Goal: Information Seeking & Learning: Learn about a topic

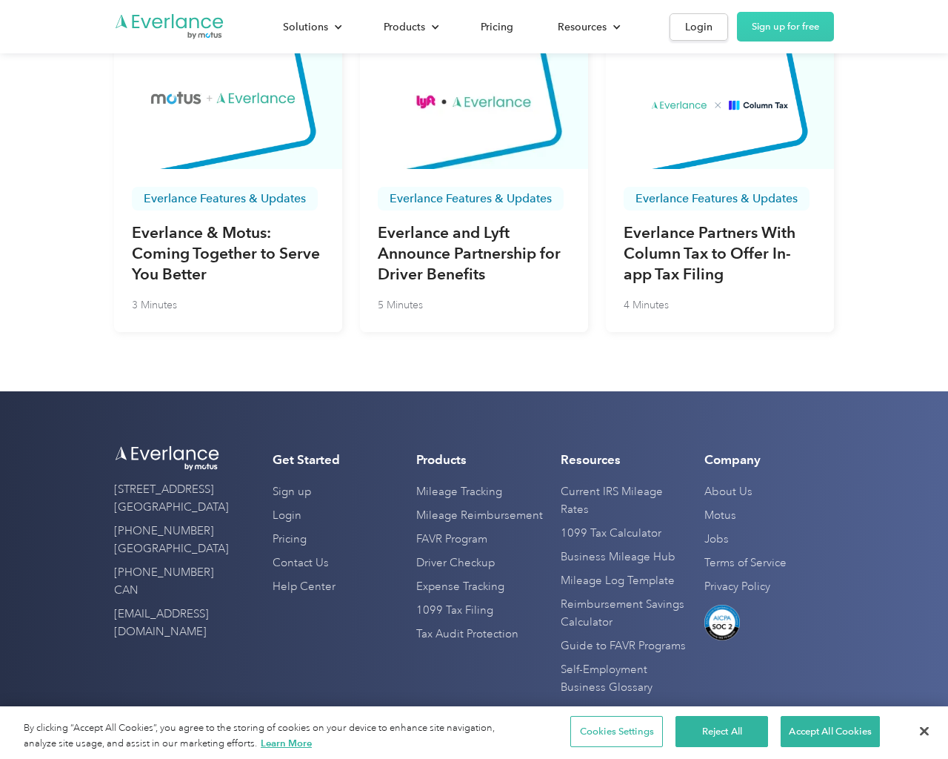
scroll to position [5033, 0]
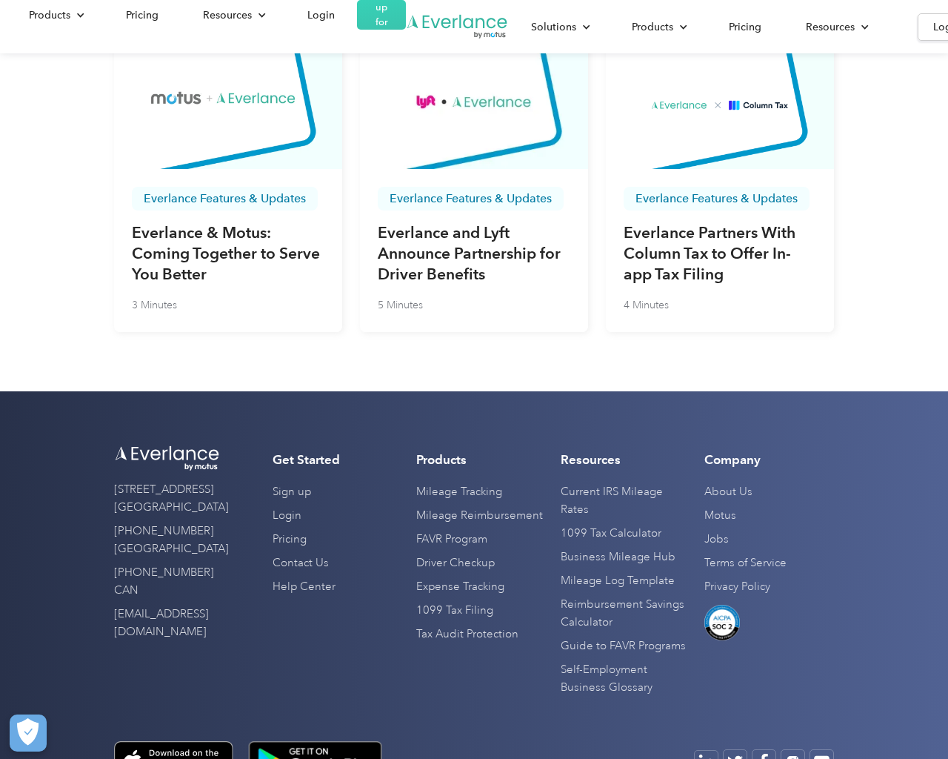
scroll to position [5033, 0]
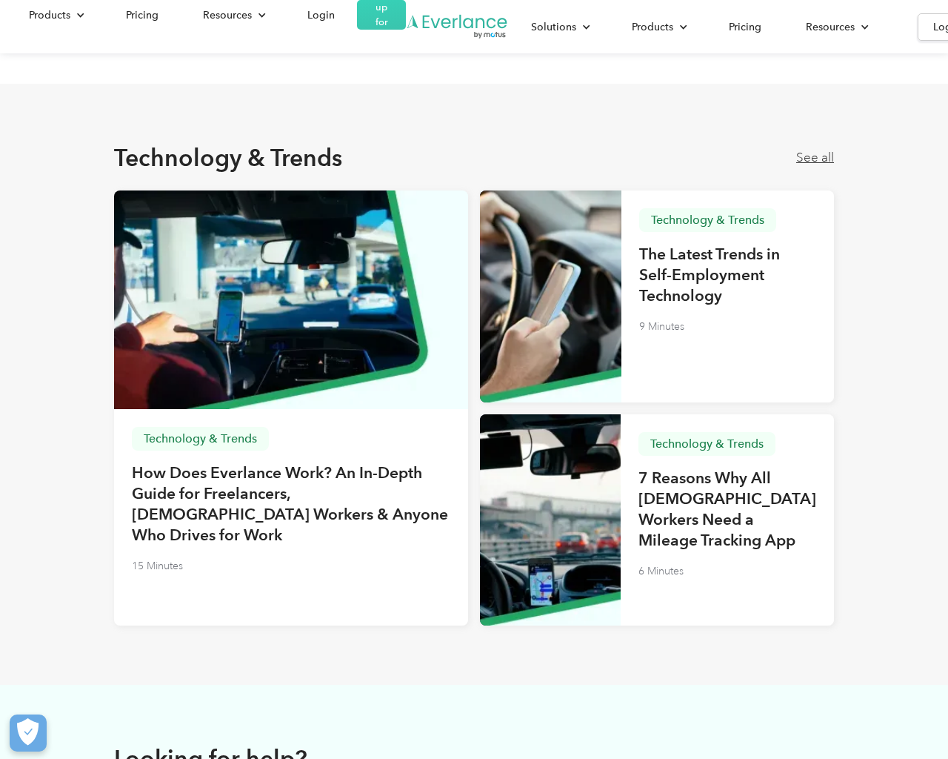
scroll to position [4036, 0]
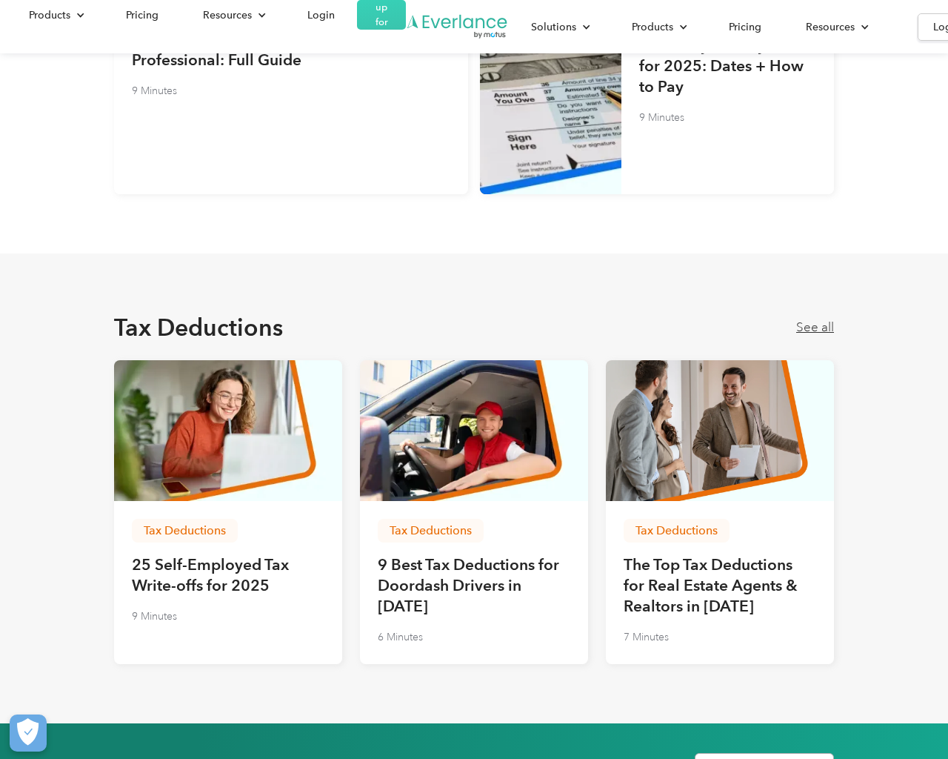
scroll to position [1930, 0]
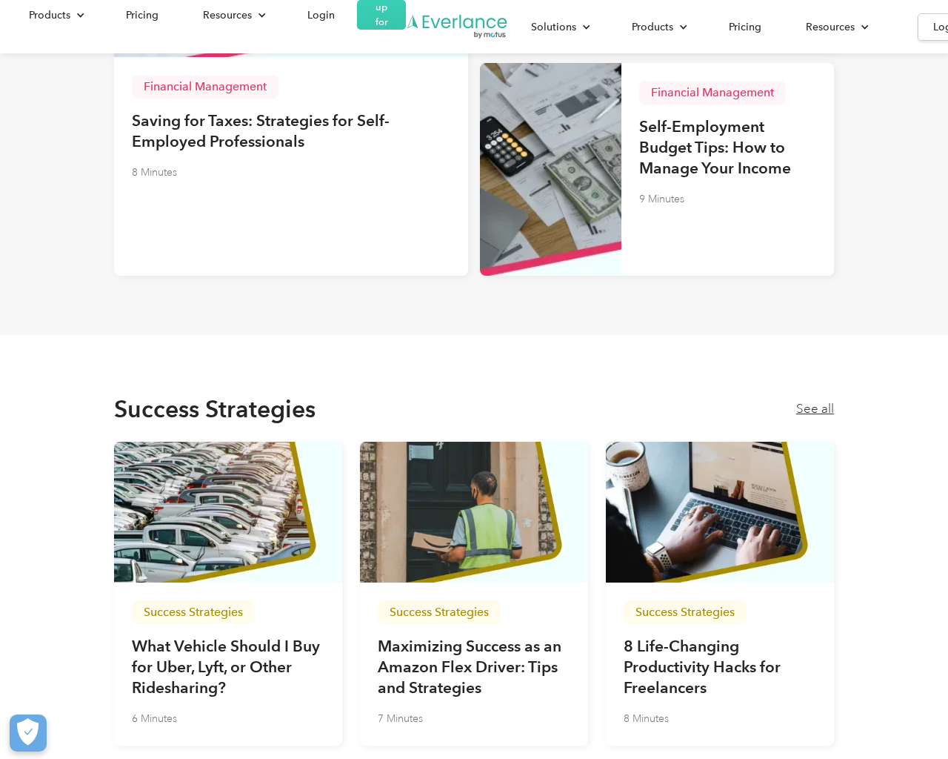
scroll to position [3566, 0]
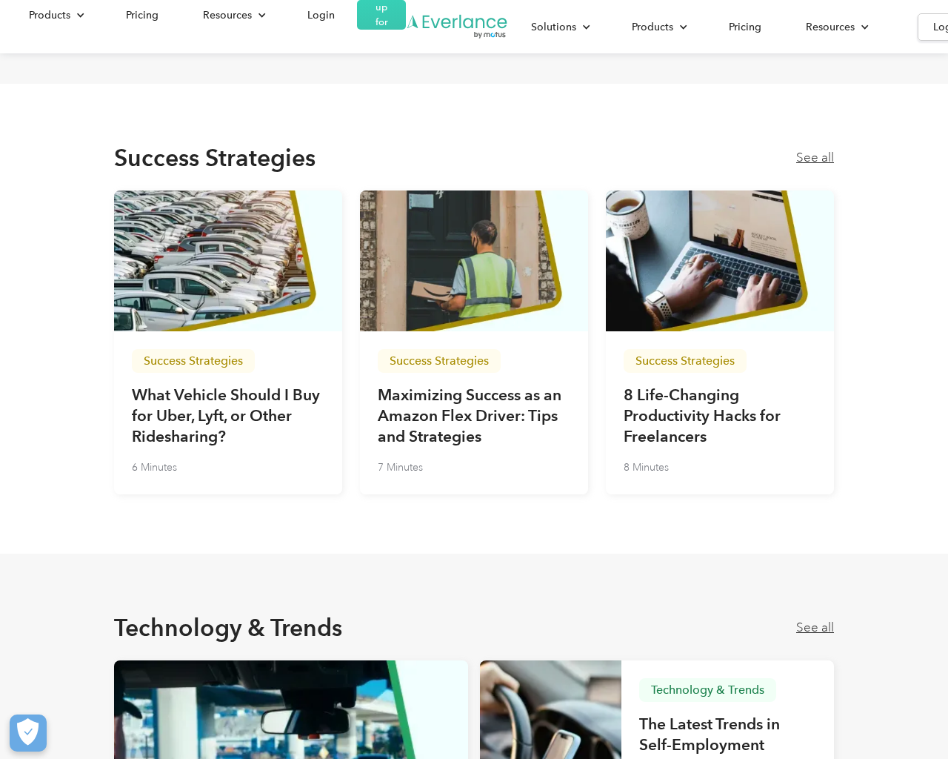
scroll to position [4036, 0]
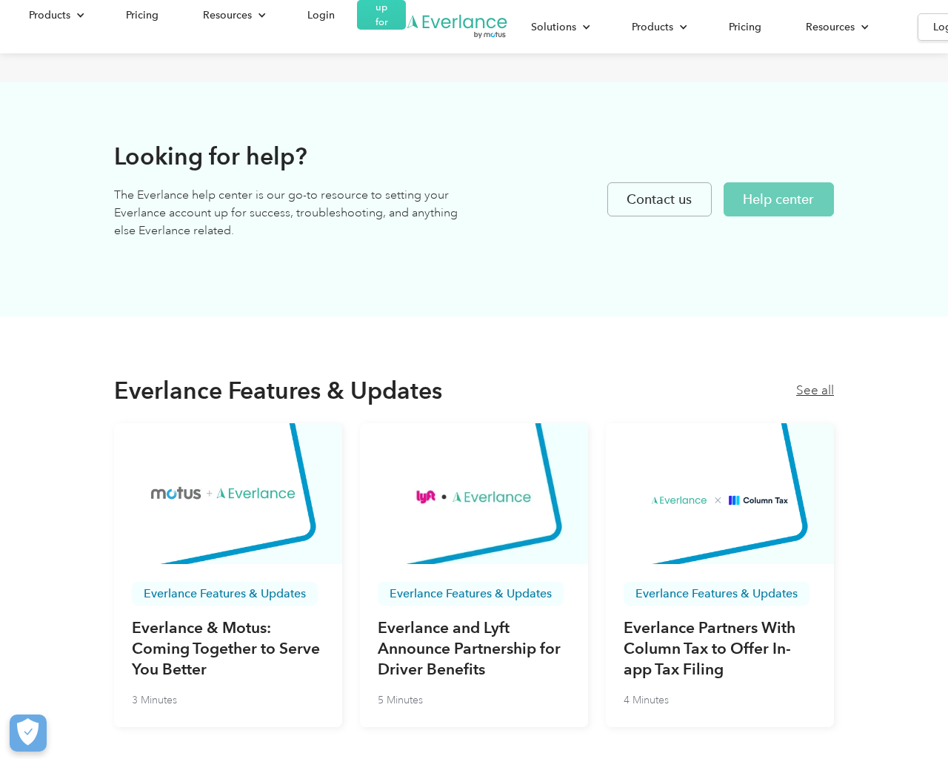
scroll to position [4872, 0]
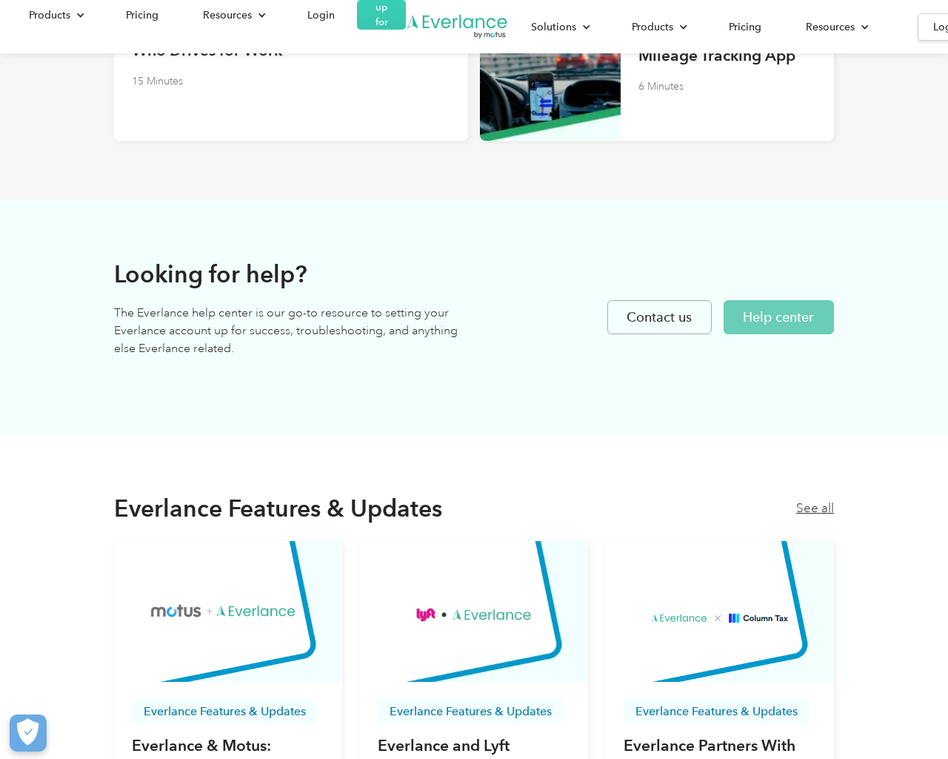
scroll to position [3256, 0]
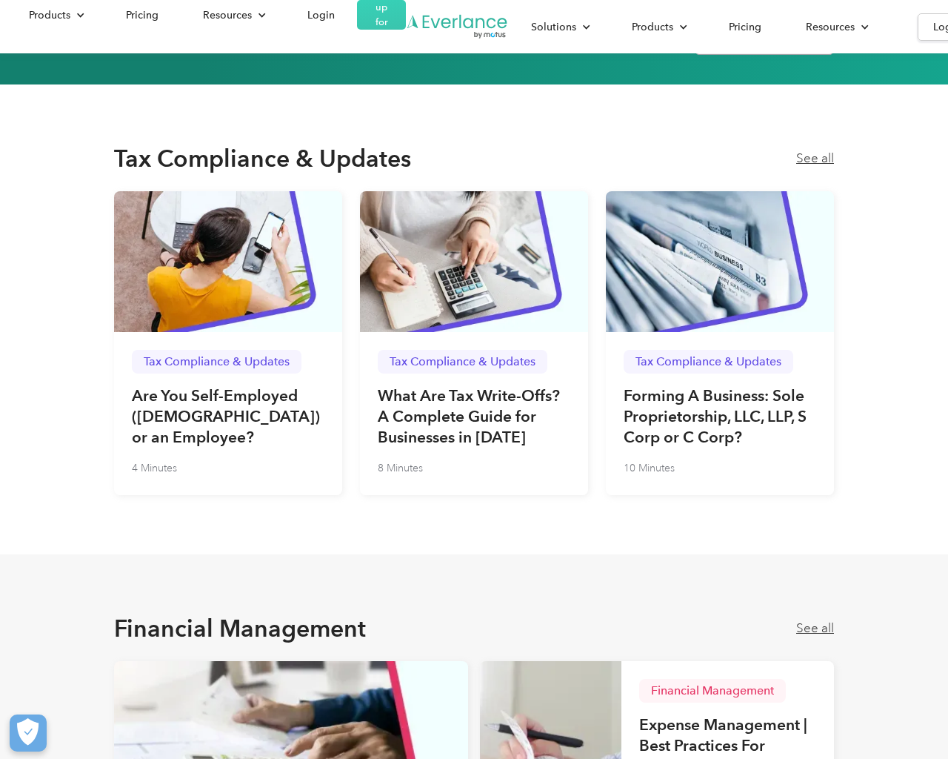
scroll to position [2963, 0]
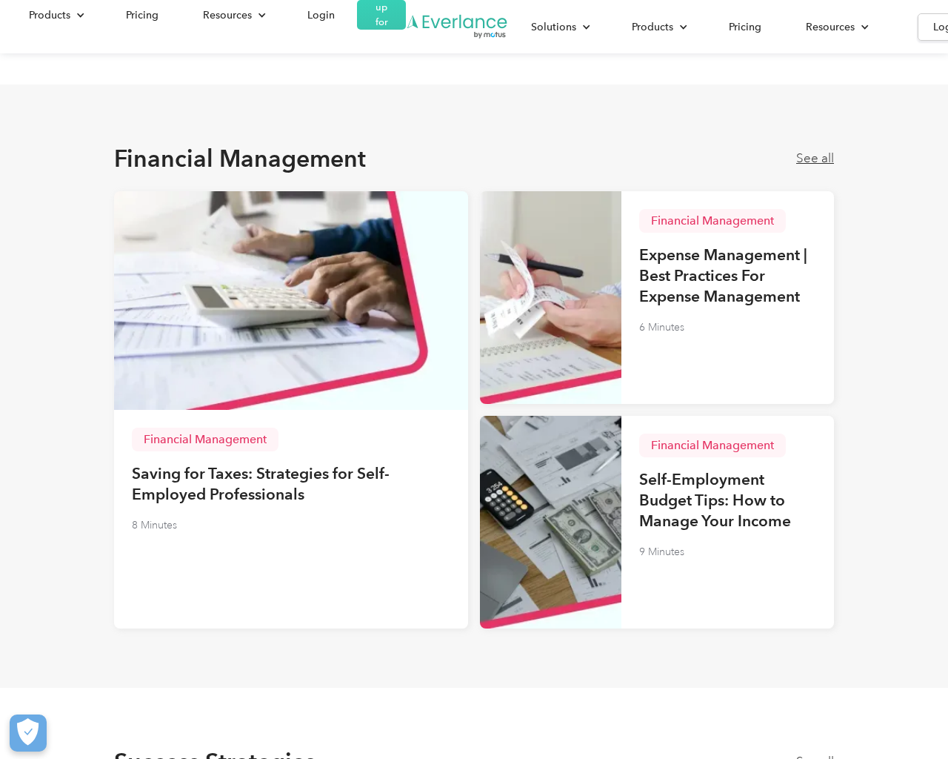
scroll to position [3566, 0]
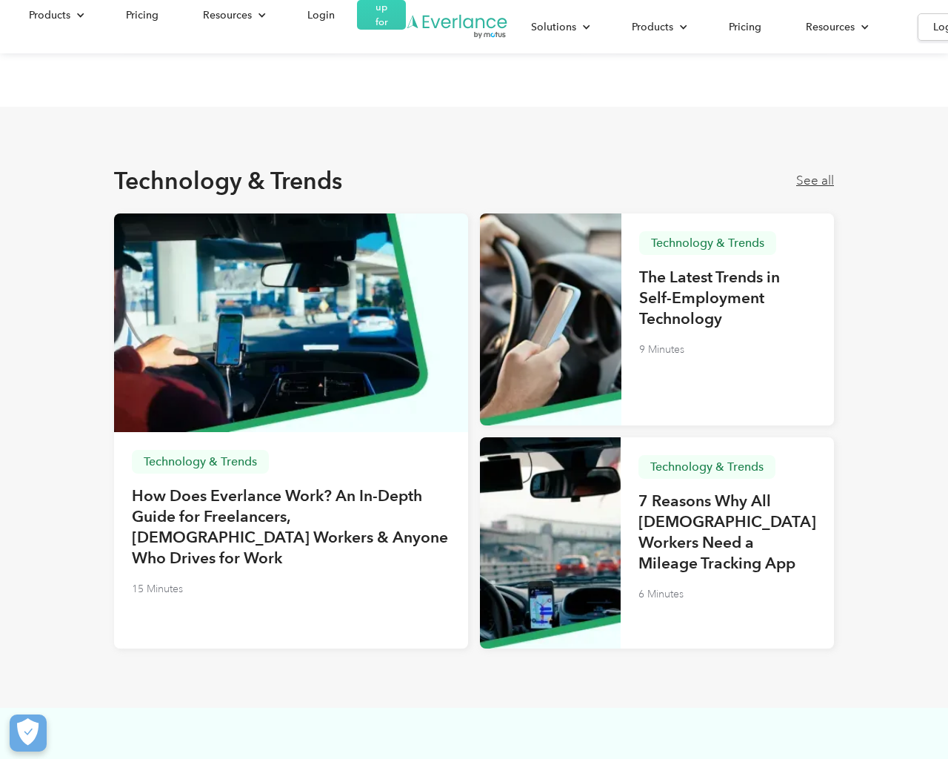
scroll to position [4036, 0]
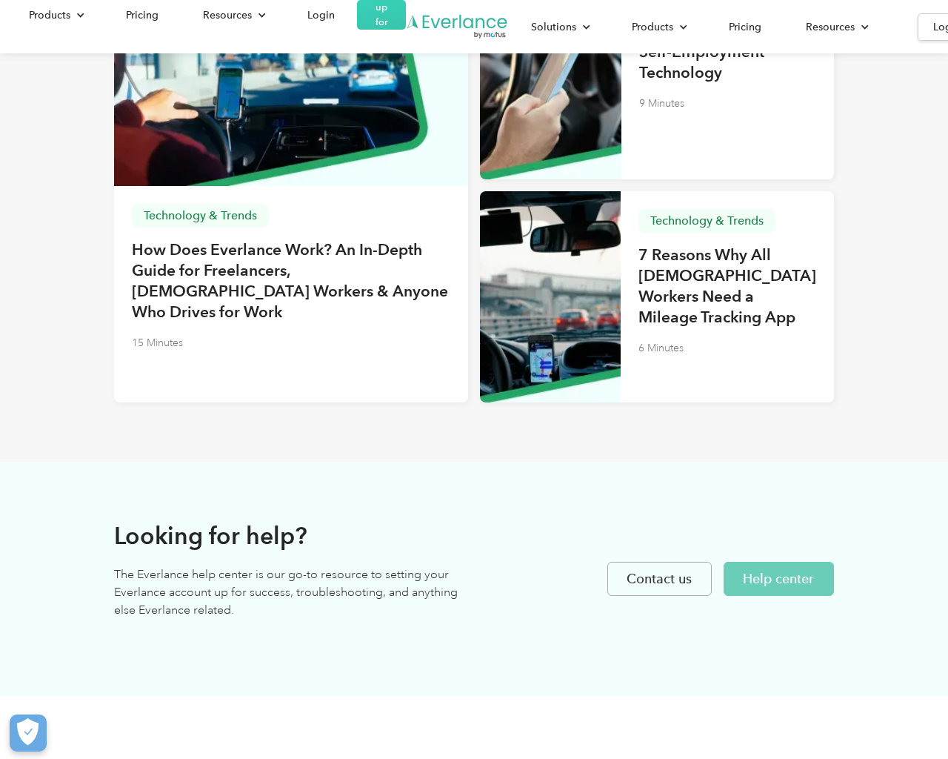
scroll to position [4627, 0]
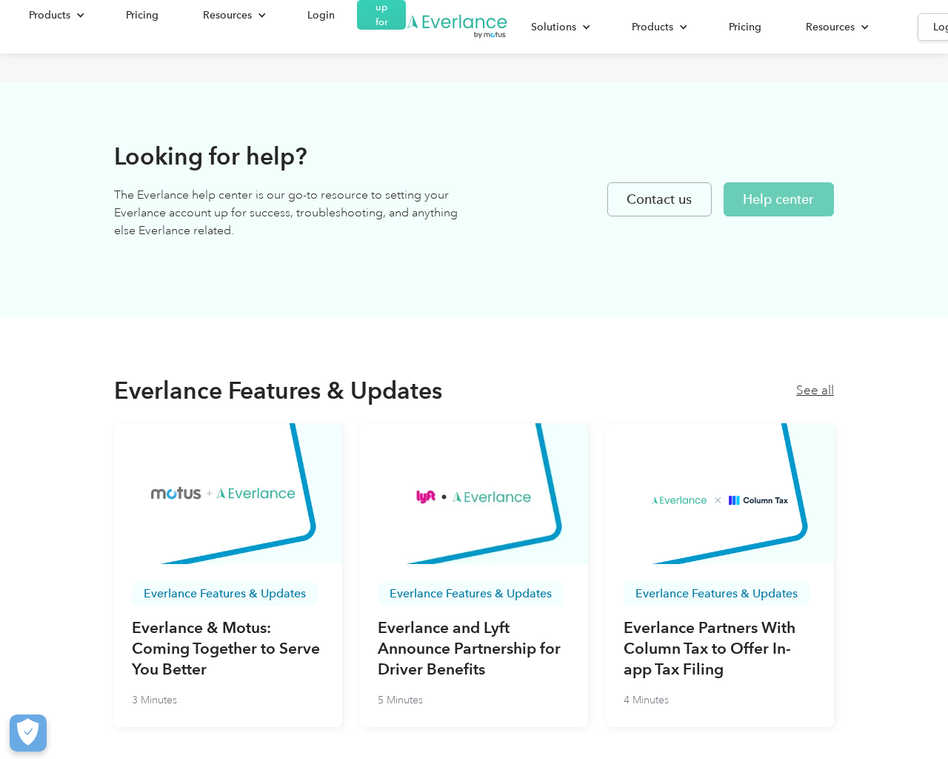
scroll to position [4872, 0]
